Goal: Task Accomplishment & Management: Manage account settings

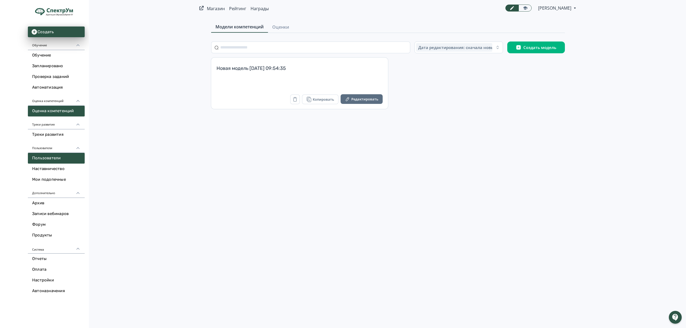
click at [60, 158] on link "Пользователи" at bounding box center [56, 158] width 57 height 11
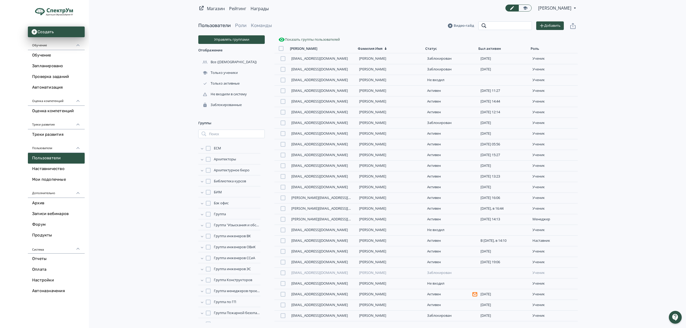
click at [494, 25] on input "search" at bounding box center [506, 25] width 54 height 9
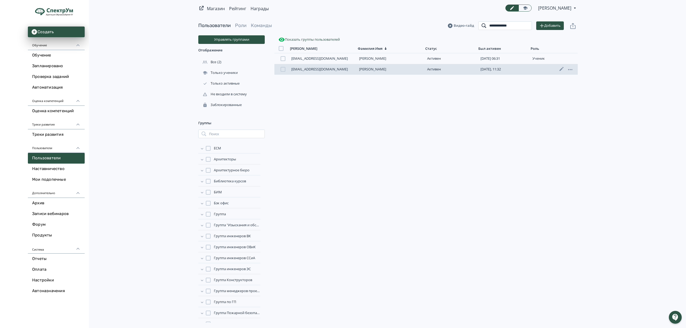
type input "**********"
click at [386, 69] on link "[PERSON_NAME]" at bounding box center [372, 69] width 27 height 5
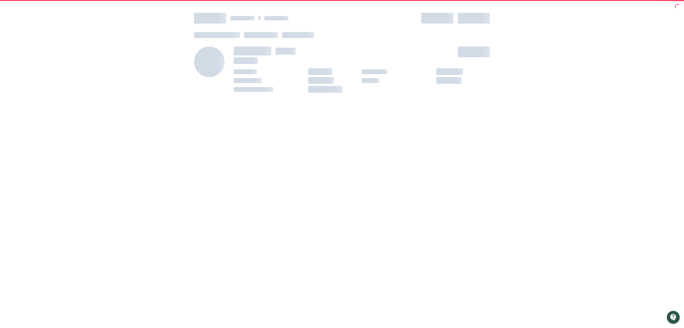
click at [398, 69] on span at bounding box center [389, 71] width 54 height 5
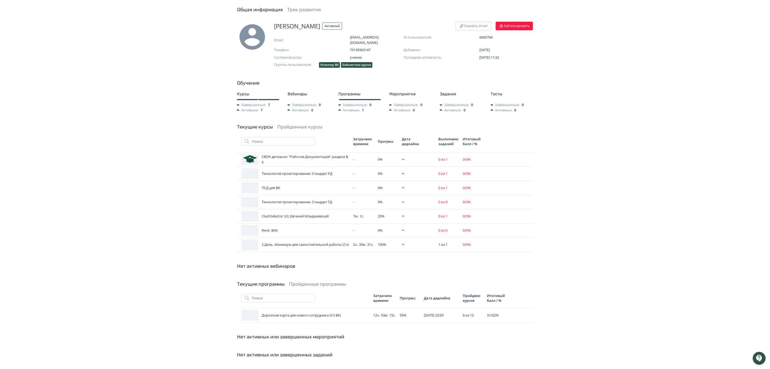
scroll to position [53, 0]
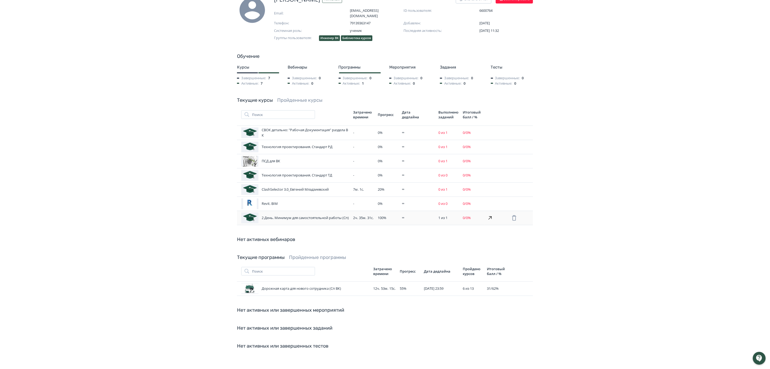
click at [491, 217] on icon at bounding box center [489, 218] width 3 height 3
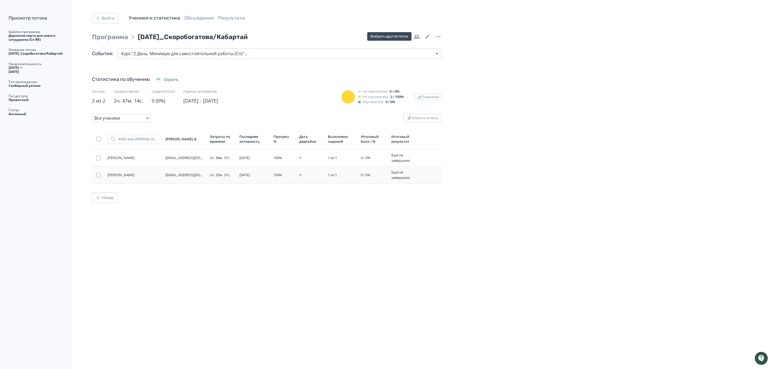
click at [181, 174] on div "[EMAIL_ADDRESS][DOMAIN_NAME]" at bounding box center [185, 175] width 40 height 5
click at [273, 231] on div "Выйти Ученики и статистика Обсуждения Результаты Программа [DATE]_Скоробогатова…" at bounding box center [230, 184] width 461 height 369
click at [184, 36] on div "[DATE]_Скоробогатова/Кабартай" at bounding box center [200, 37] width 124 height 10
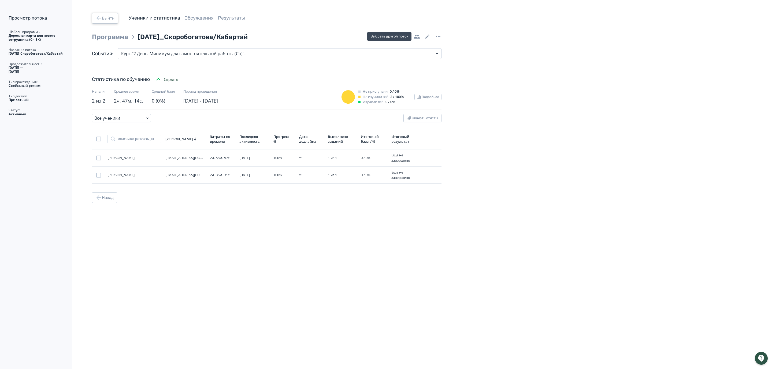
click at [101, 17] on icon "button" at bounding box center [98, 18] width 6 height 6
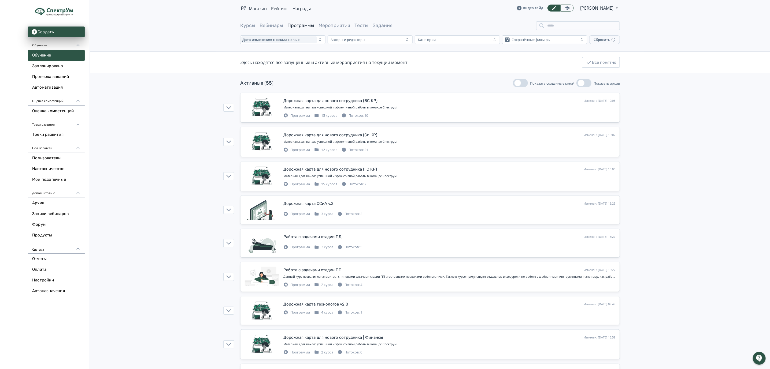
click at [303, 23] on link "Программы" at bounding box center [300, 26] width 27 height 6
click at [559, 24] on input "search" at bounding box center [578, 25] width 84 height 9
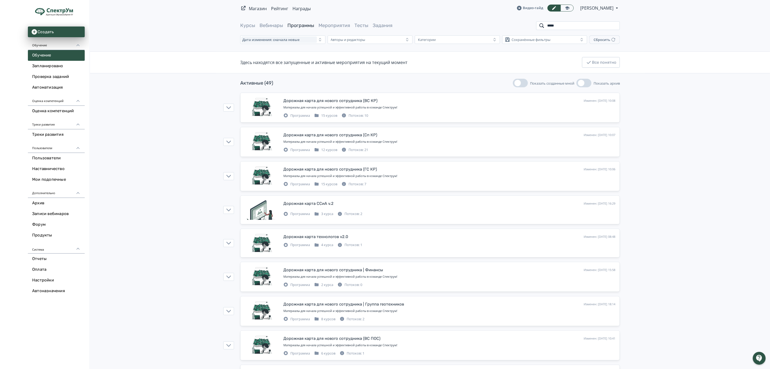
drag, startPoint x: 569, startPoint y: 27, endPoint x: 534, endPoint y: 27, distance: 34.6
click at [534, 27] on div "Курсы Вебинары Программы Мероприятия Тесты Задания *****" at bounding box center [430, 25] width 380 height 9
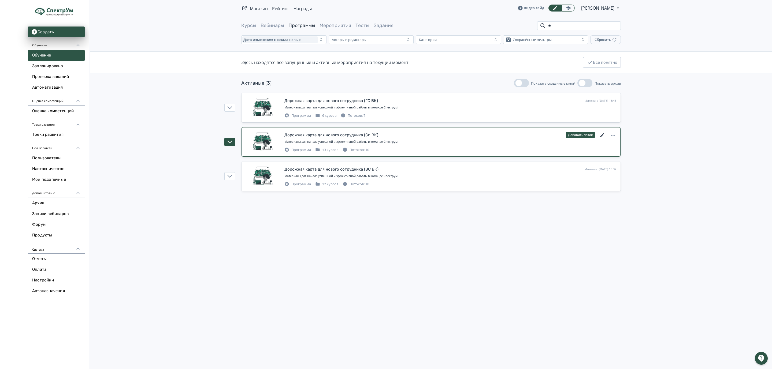
type input "**"
click at [602, 136] on icon at bounding box center [602, 135] width 4 height 4
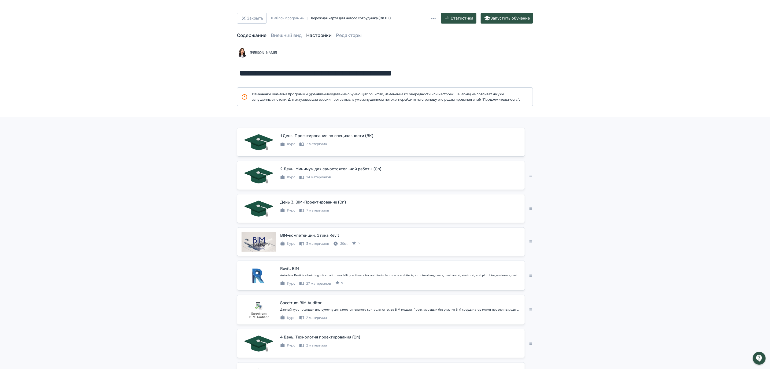
click at [318, 35] on link "Настройки" at bounding box center [318, 35] width 25 height 6
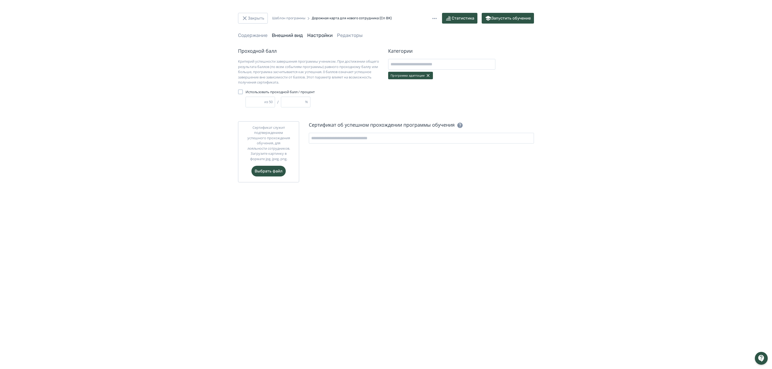
click at [293, 36] on link "Внешний вид" at bounding box center [287, 35] width 31 height 6
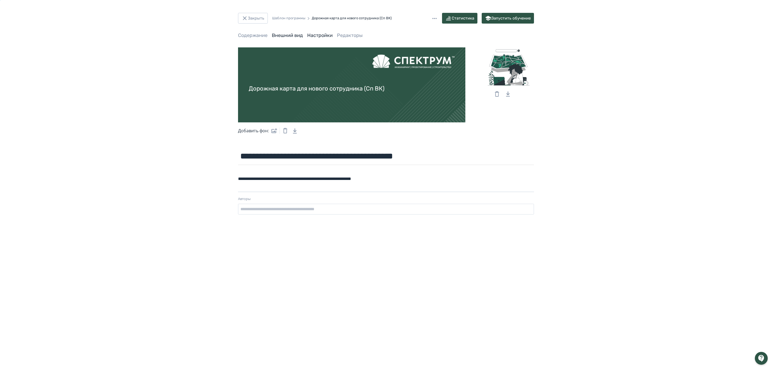
click at [316, 36] on link "Настройки" at bounding box center [319, 35] width 25 height 6
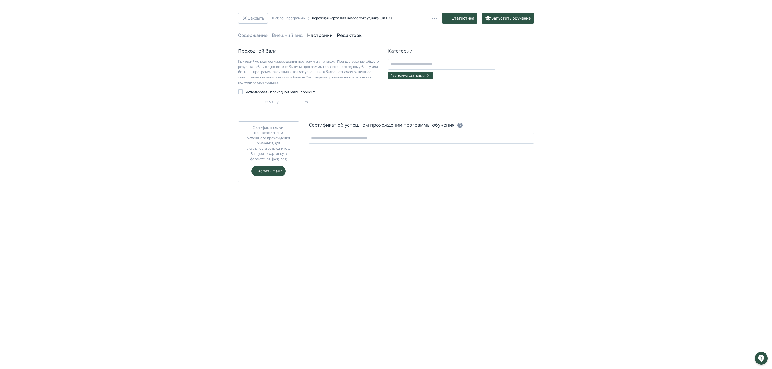
click at [348, 36] on link "Редакторы" at bounding box center [350, 35] width 26 height 6
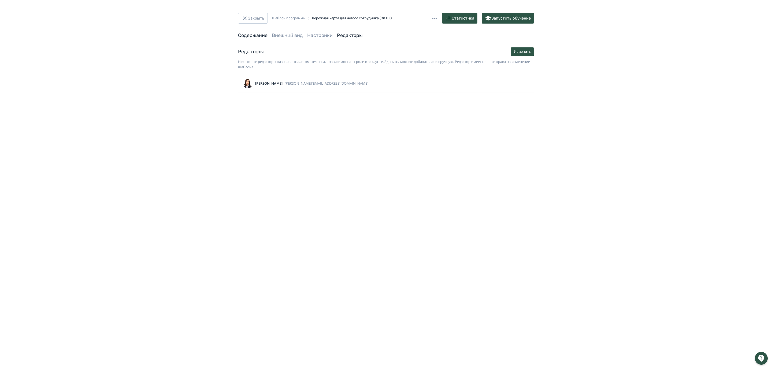
click at [250, 35] on link "Содержание" at bounding box center [252, 35] width 29 height 6
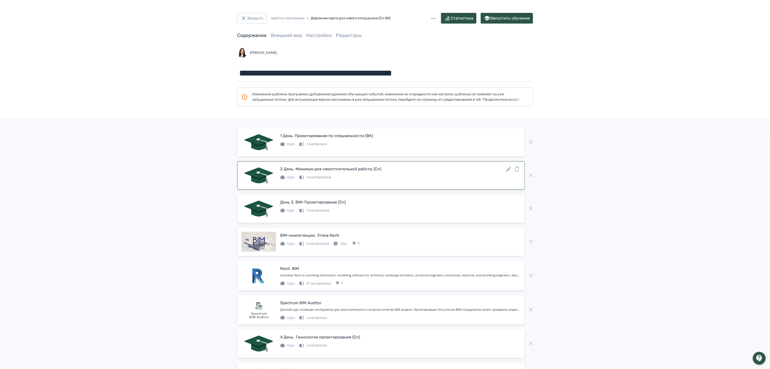
click at [509, 173] on icon at bounding box center [508, 169] width 6 height 6
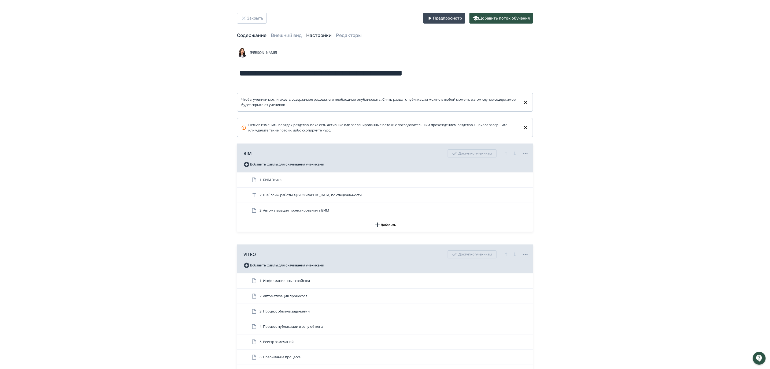
click at [317, 36] on link "Настройки" at bounding box center [318, 35] width 25 height 6
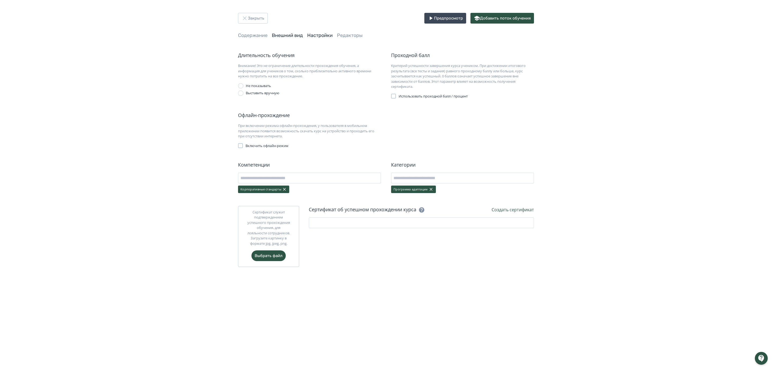
click at [286, 36] on link "Внешний вид" at bounding box center [287, 35] width 31 height 6
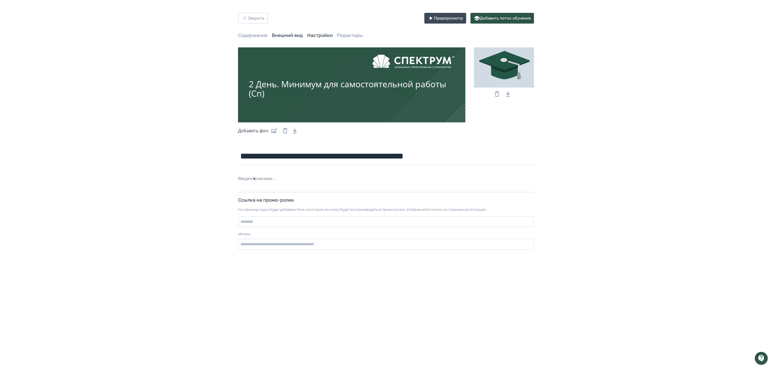
click at [320, 35] on link "Настройки" at bounding box center [319, 35] width 25 height 6
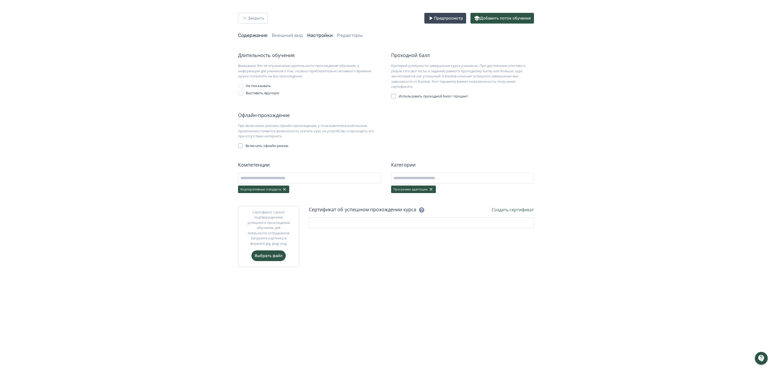
click at [259, 36] on link "Содержание" at bounding box center [252, 35] width 29 height 6
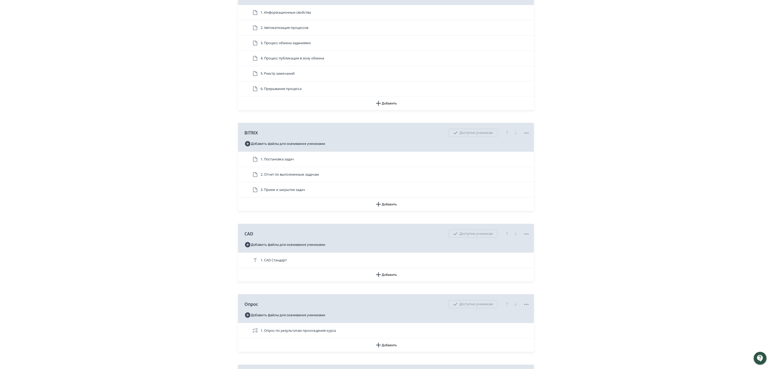
scroll to position [353, 0]
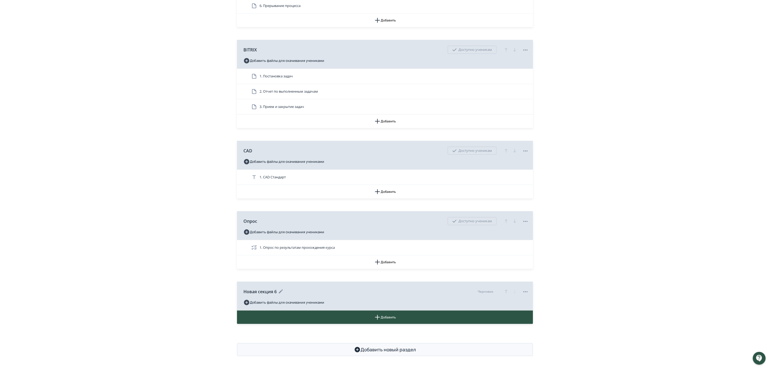
click at [526, 293] on icon at bounding box center [525, 292] width 6 height 6
click at [528, 302] on div "Удалить" at bounding box center [527, 303] width 22 height 11
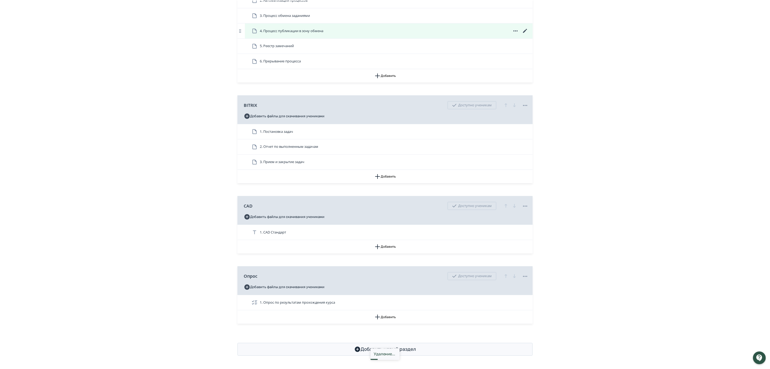
scroll to position [298, 0]
